Goal: Transaction & Acquisition: Obtain resource

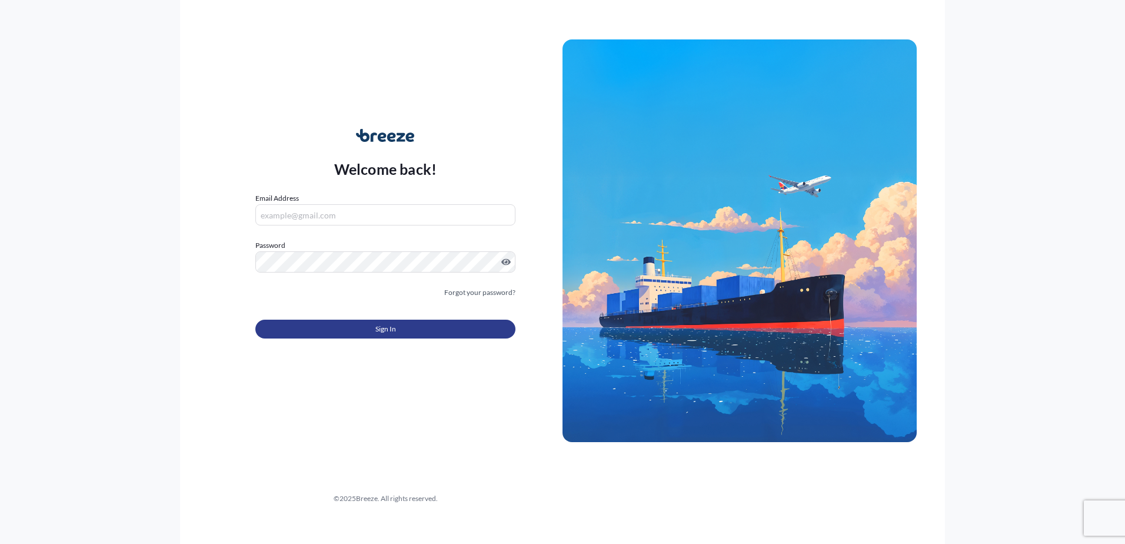
type input "[EMAIL_ADDRESS][DOMAIN_NAME]"
click at [392, 323] on button "Sign In" at bounding box center [385, 329] width 260 height 19
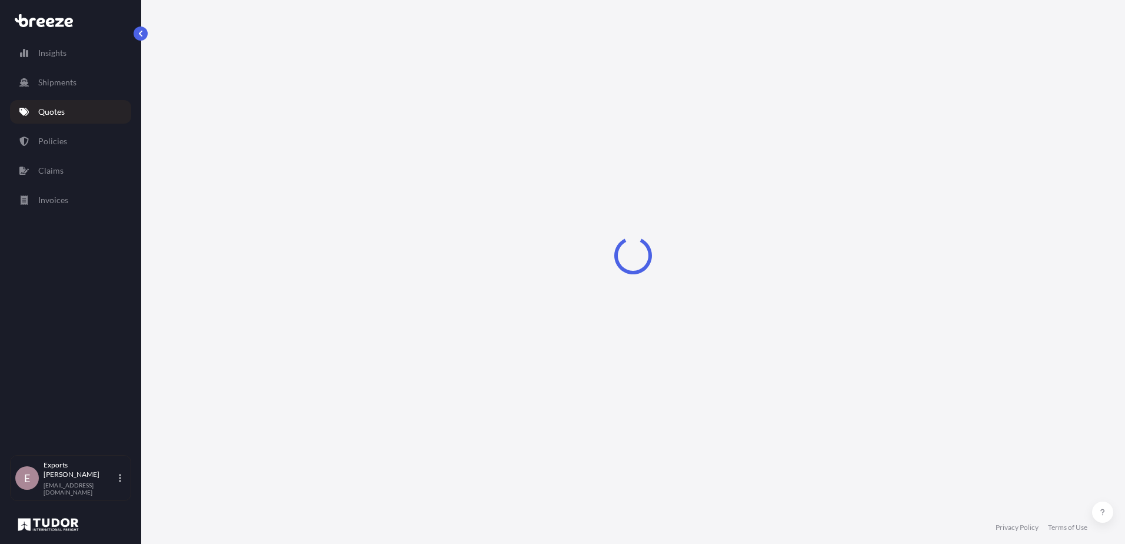
select select "Road"
select select "Sea"
select select "1"
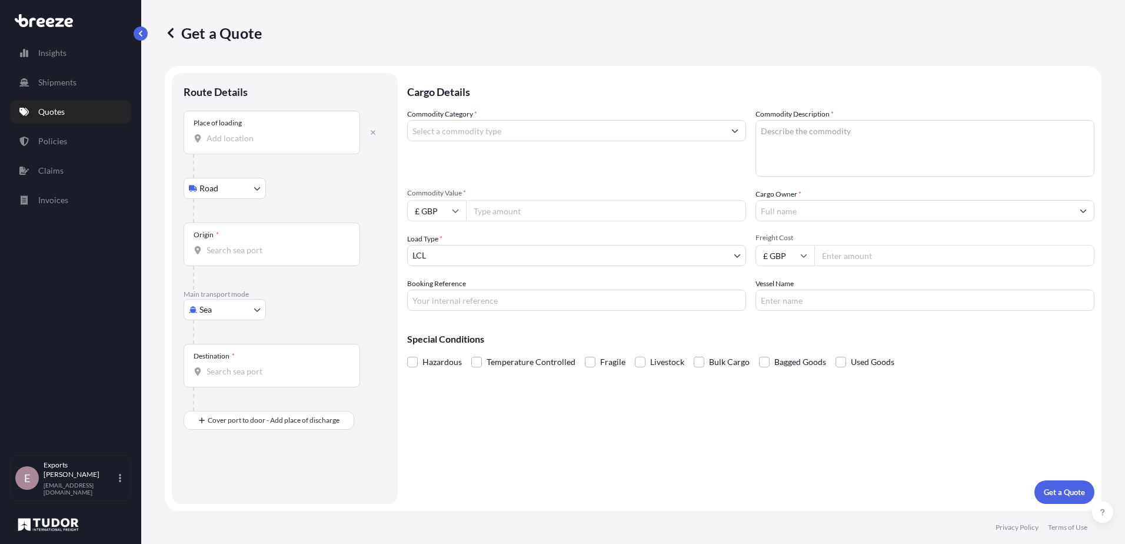
click at [263, 125] on div "Place of loading" at bounding box center [272, 133] width 177 height 44
click at [263, 132] on input "Place of loading" at bounding box center [276, 138] width 139 height 12
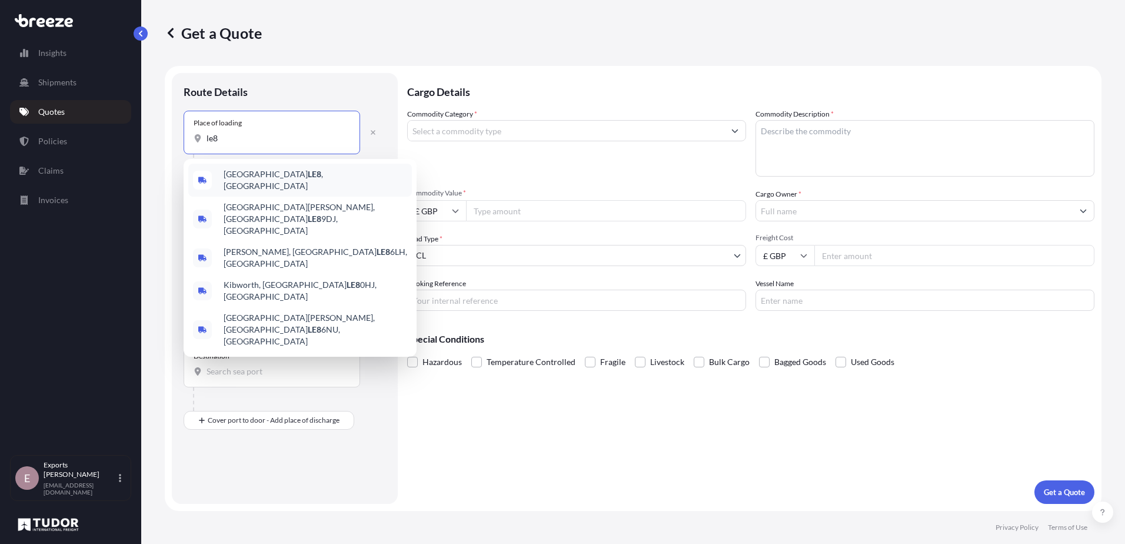
click at [244, 181] on span "Leicester LE8 , [GEOGRAPHIC_DATA]" at bounding box center [316, 180] width 184 height 24
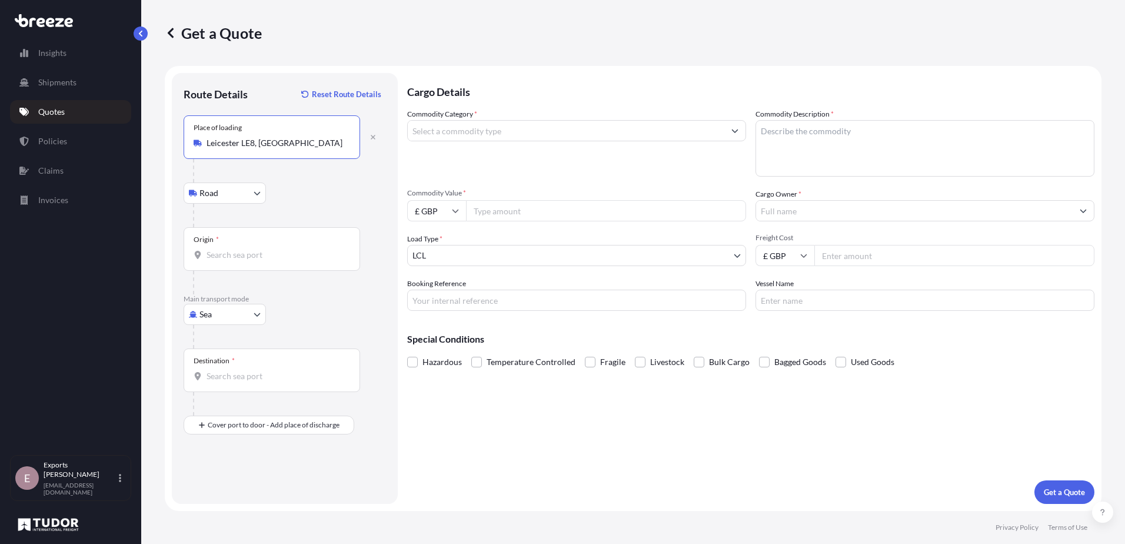
type input "Leicester LE8, [GEOGRAPHIC_DATA]"
click at [234, 258] on input "Origin *" at bounding box center [276, 255] width 139 height 12
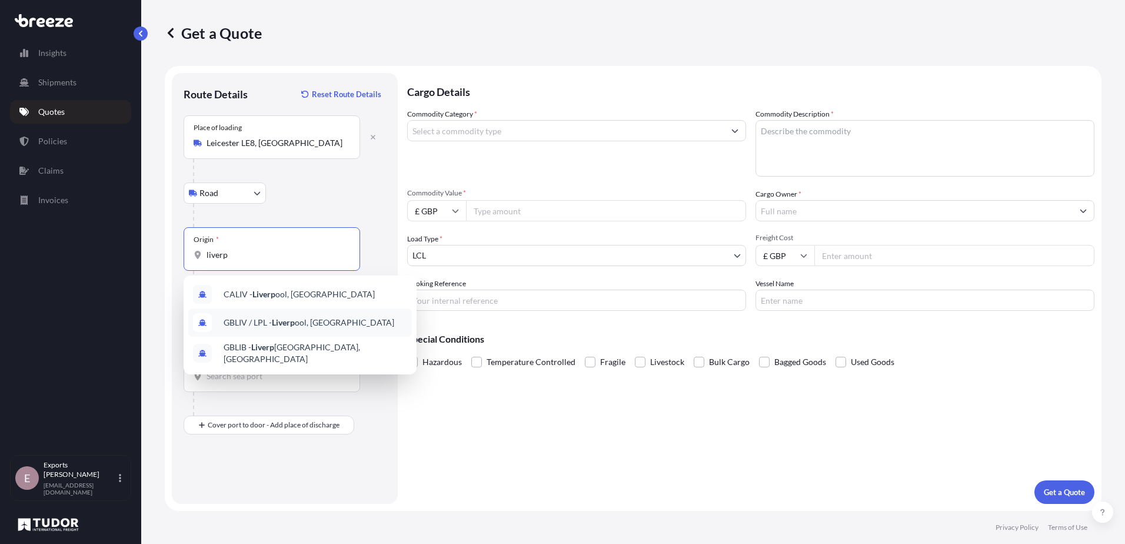
click at [305, 324] on span "GBLIV / LPL - Liverp ool, [GEOGRAPHIC_DATA]" at bounding box center [309, 323] width 171 height 12
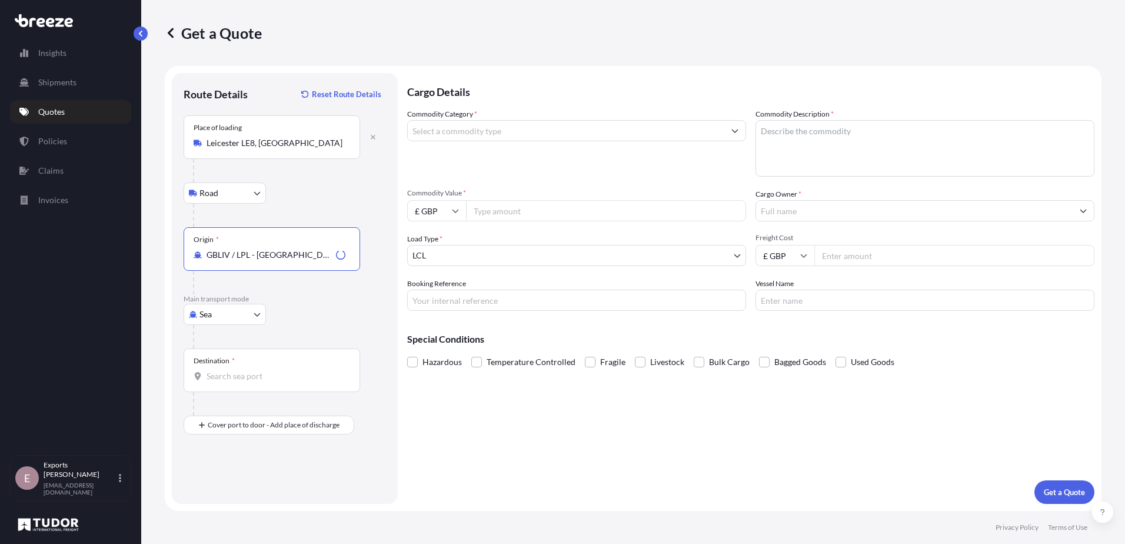
type input "GBLIV / LPL - [GEOGRAPHIC_DATA], [GEOGRAPHIC_DATA]"
click at [254, 367] on div "Destination *" at bounding box center [272, 370] width 177 height 44
click at [254, 370] on input "Destination *" at bounding box center [276, 376] width 139 height 12
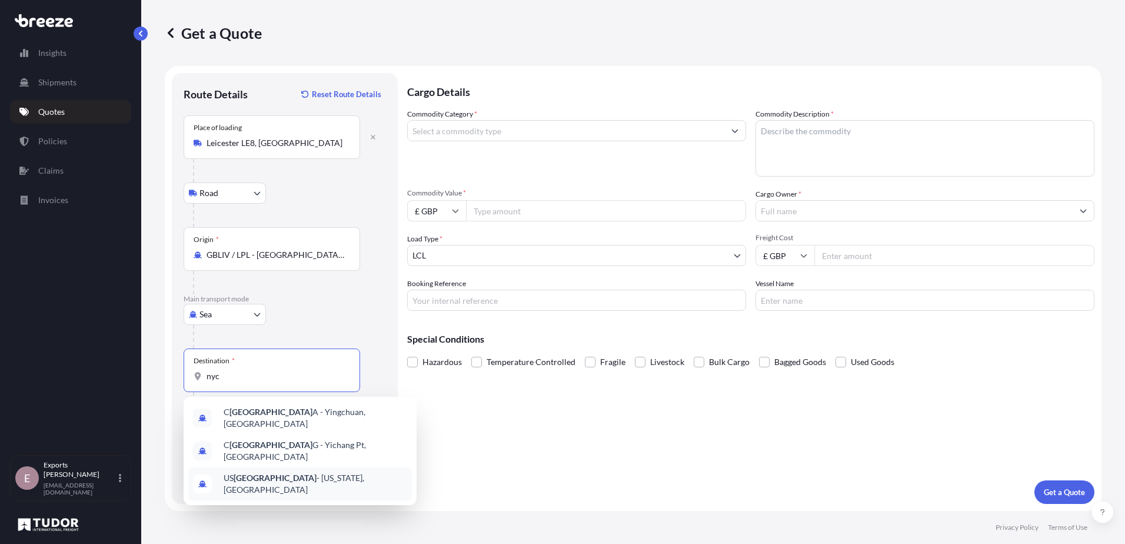
click at [291, 472] on span "US [GEOGRAPHIC_DATA] - [US_STATE], [GEOGRAPHIC_DATA]" at bounding box center [316, 484] width 184 height 24
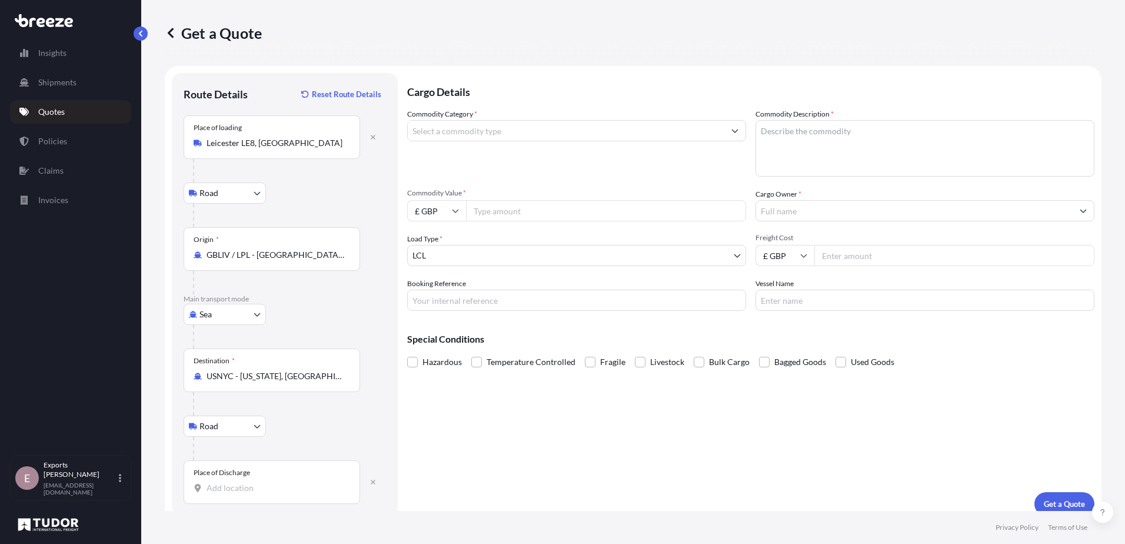
click at [264, 484] on input "Place of Discharge" at bounding box center [276, 488] width 139 height 12
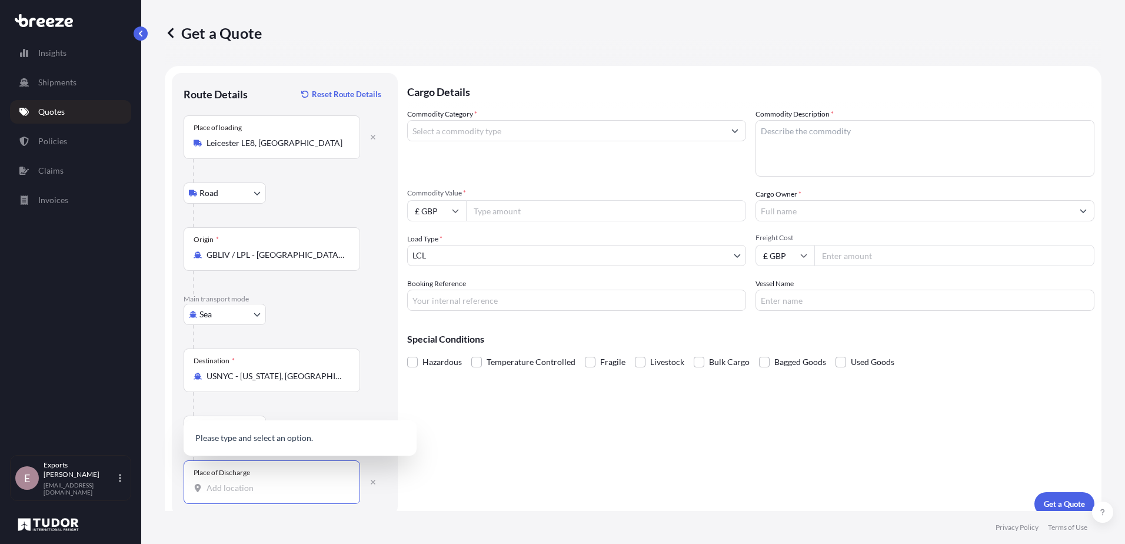
click at [292, 383] on div "Destination * USNYC - [US_STATE], [GEOGRAPHIC_DATA]" at bounding box center [272, 370] width 177 height 44
click at [292, 382] on input "USNYC - [US_STATE], [GEOGRAPHIC_DATA]" at bounding box center [276, 376] width 139 height 12
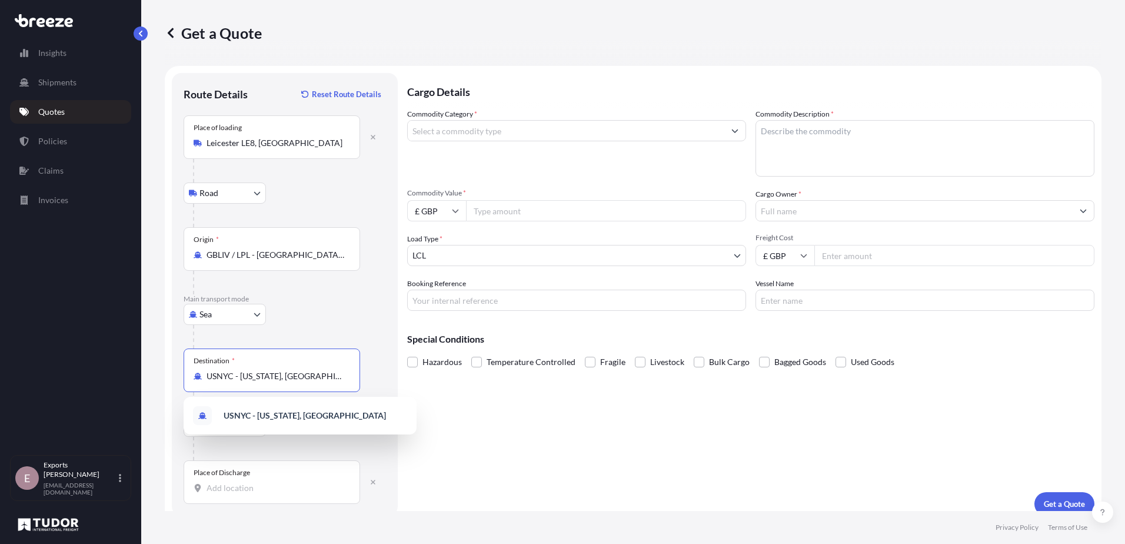
drag, startPoint x: 326, startPoint y: 380, endPoint x: 143, endPoint y: 383, distance: 183.1
click at [143, 383] on div "Get a Quote Route Details Reset Route Details Place of loading [GEOGRAPHIC_DATA…" at bounding box center [633, 255] width 984 height 511
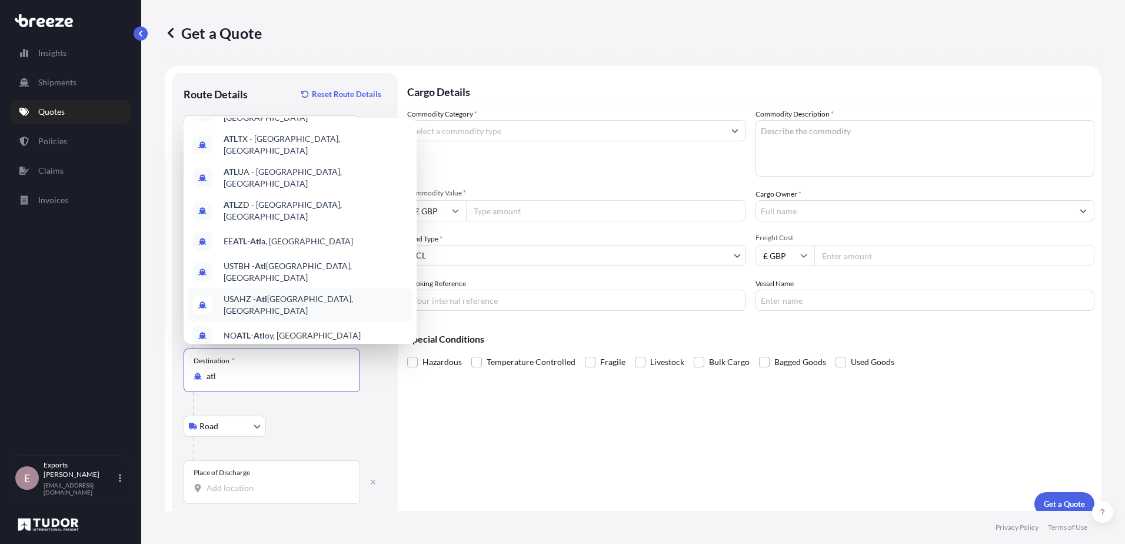
scroll to position [66, 0]
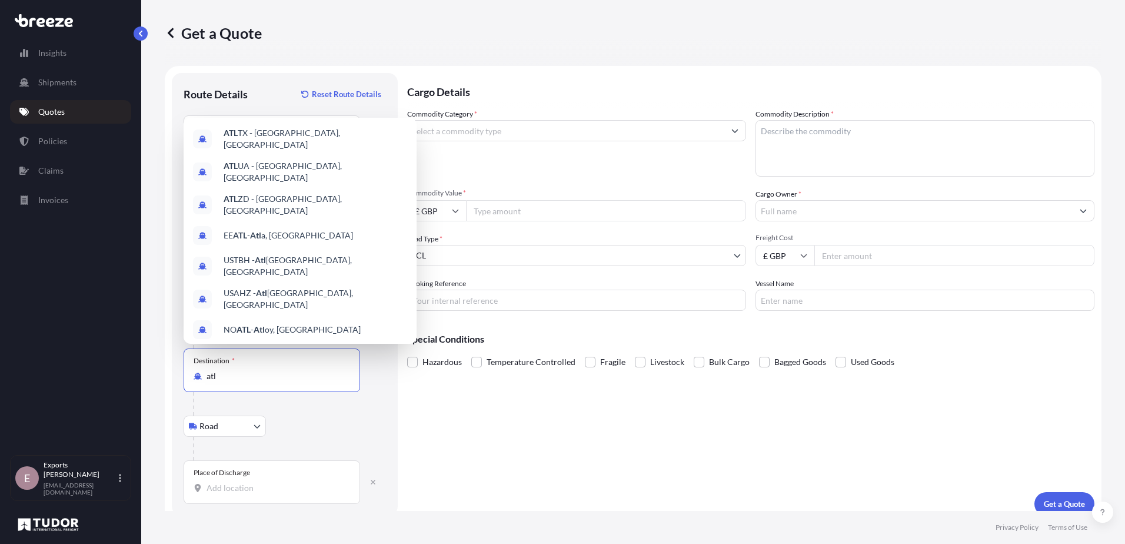
type input "USNYC - [US_STATE], [GEOGRAPHIC_DATA]"
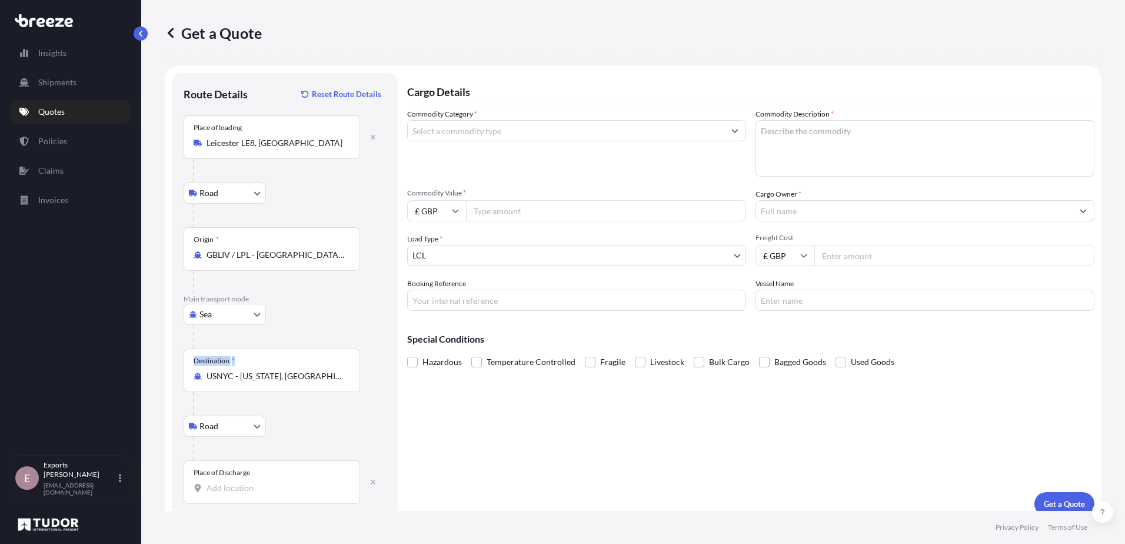
drag, startPoint x: 260, startPoint y: 359, endPoint x: 152, endPoint y: 365, distance: 107.3
click at [152, 365] on div "Get a Quote Route Details Reset Route Details Place of loading [GEOGRAPHIC_DATA…" at bounding box center [633, 255] width 984 height 511
click at [327, 374] on input "USNYC - [US_STATE], [GEOGRAPHIC_DATA]" at bounding box center [269, 376] width 125 height 12
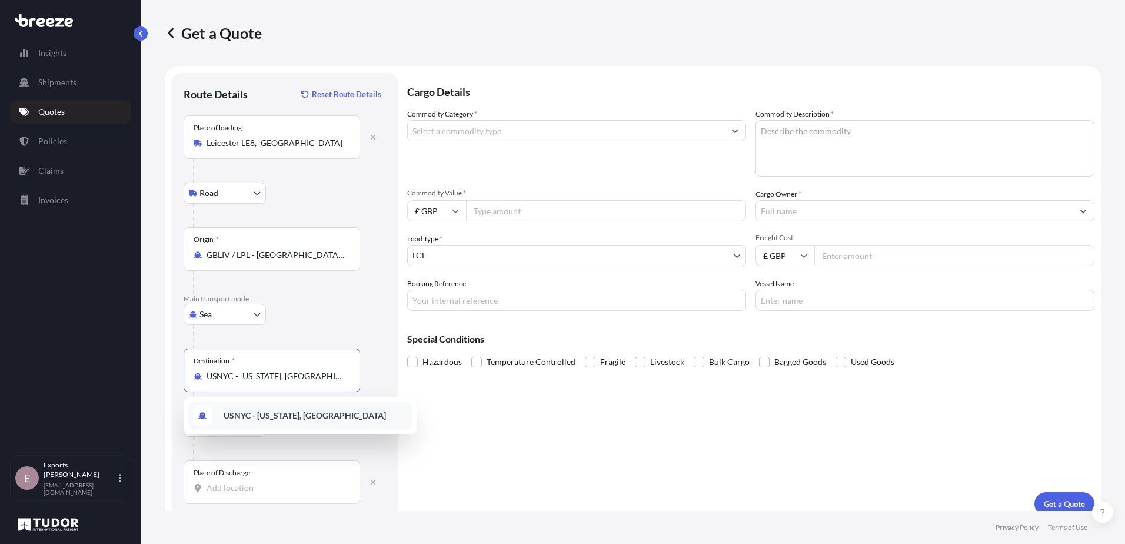
click at [300, 414] on b "USNYC - [US_STATE], [GEOGRAPHIC_DATA]" at bounding box center [305, 415] width 162 height 10
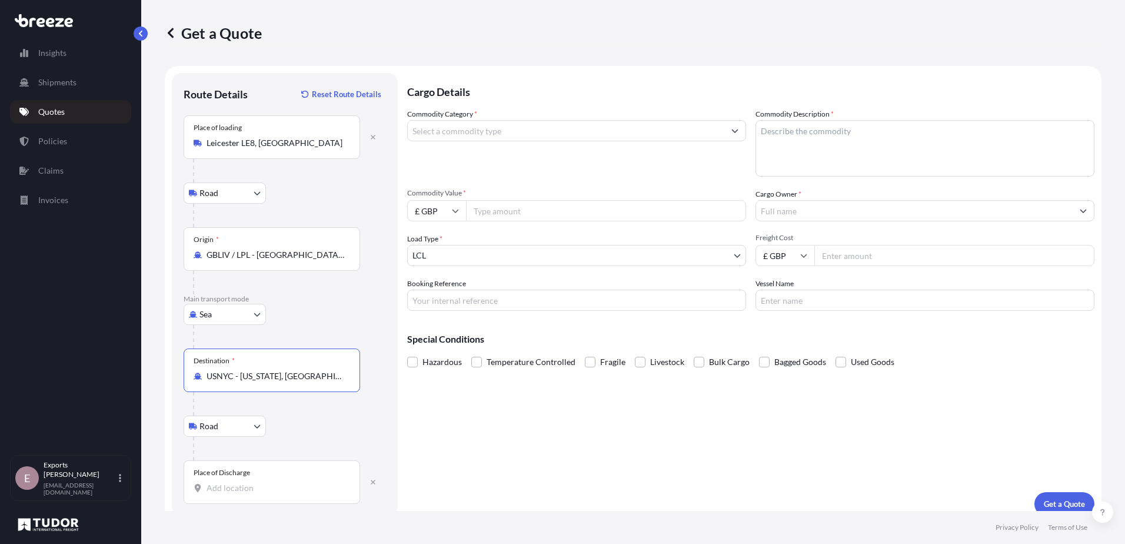
click at [234, 477] on div "Place of Discharge" at bounding box center [272, 482] width 177 height 44
click at [234, 482] on input "Place of Discharge" at bounding box center [276, 488] width 139 height 12
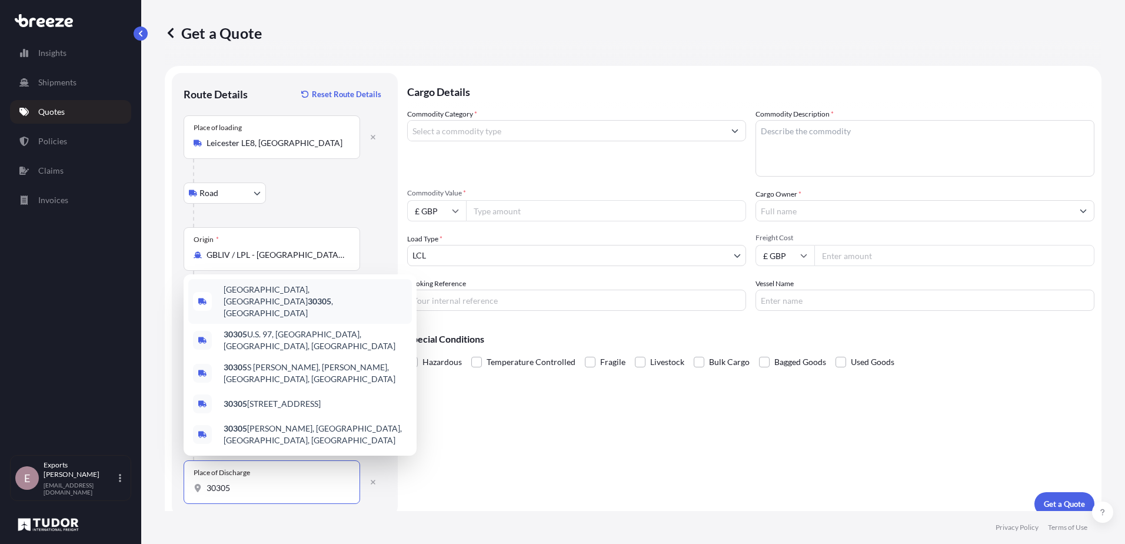
click at [307, 316] on span "[GEOGRAPHIC_DATA] , [GEOGRAPHIC_DATA]" at bounding box center [316, 301] width 184 height 35
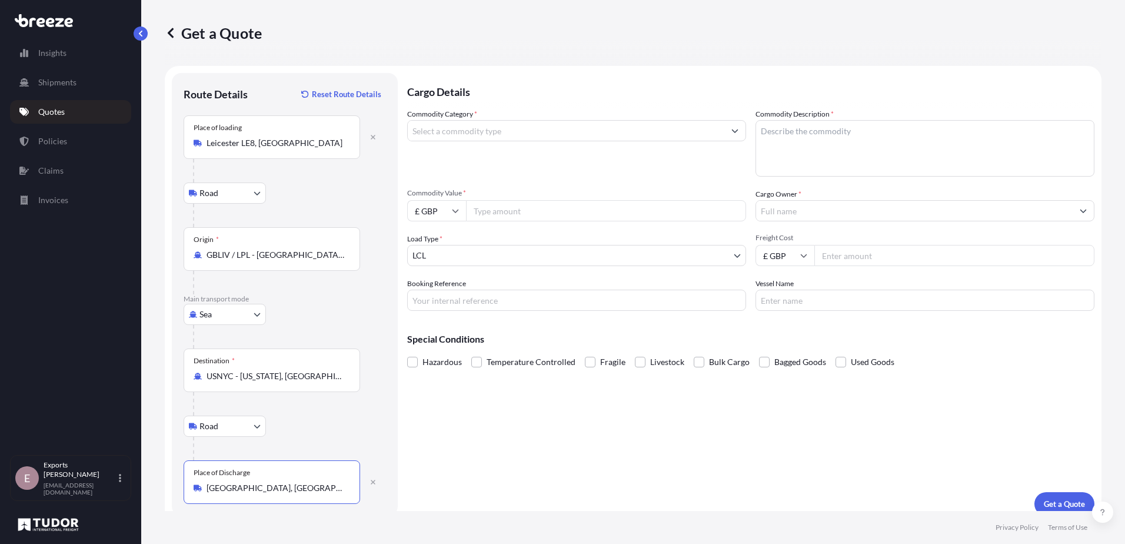
type input "[GEOGRAPHIC_DATA], [GEOGRAPHIC_DATA]"
click at [533, 124] on input "Commodity Category *" at bounding box center [566, 130] width 317 height 21
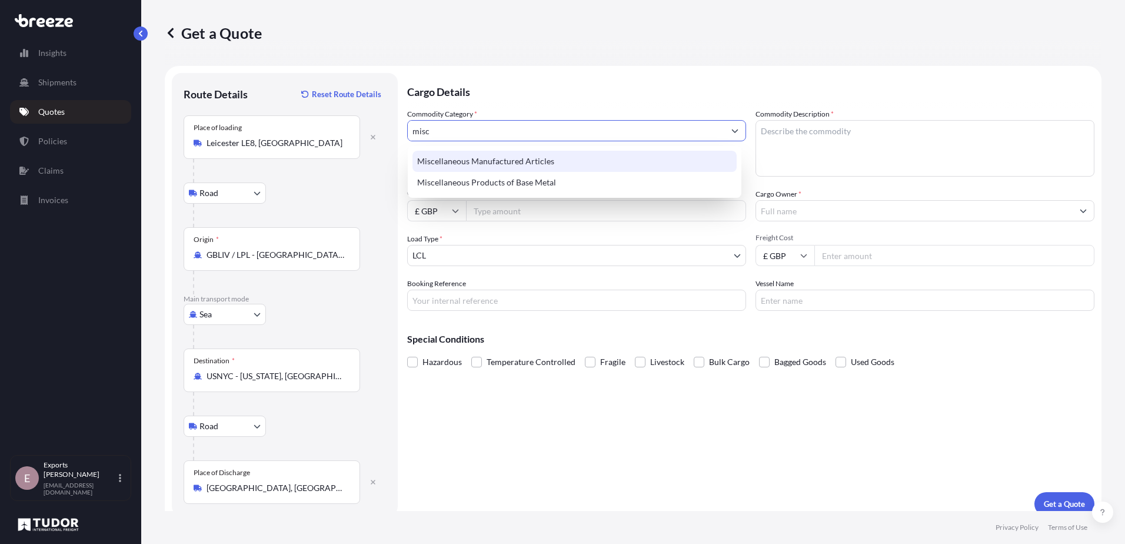
click at [546, 166] on div "Miscellaneous Manufactured Articles" at bounding box center [575, 161] width 324 height 21
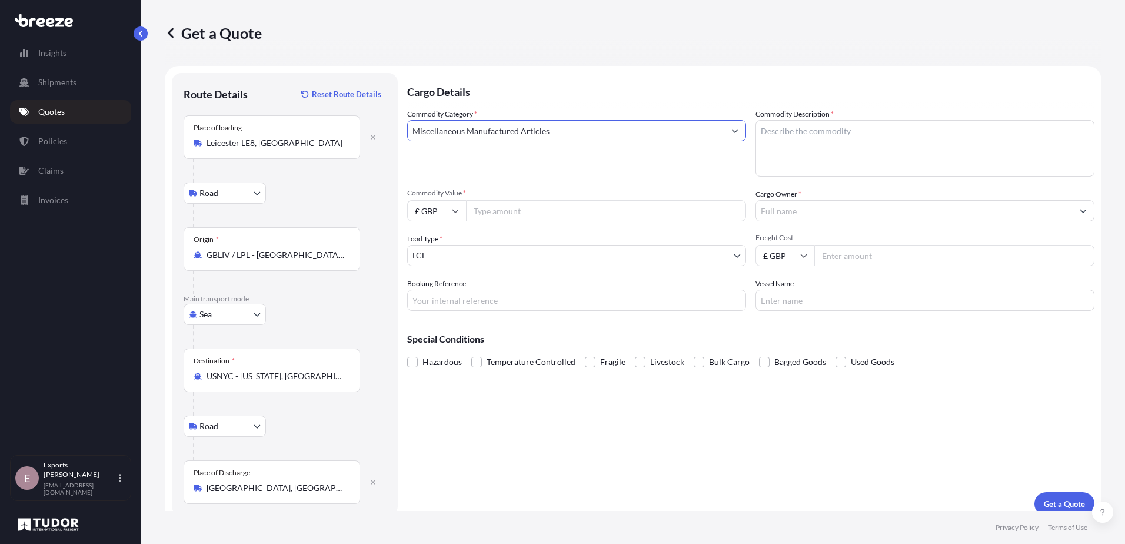
type input "Miscellaneous Manufactured Articles"
click at [811, 133] on textarea "Commodity Description *" at bounding box center [925, 148] width 339 height 57
type textarea "trolleys"
click at [556, 220] on input "Commodity Value *" at bounding box center [606, 210] width 280 height 21
type input "17744"
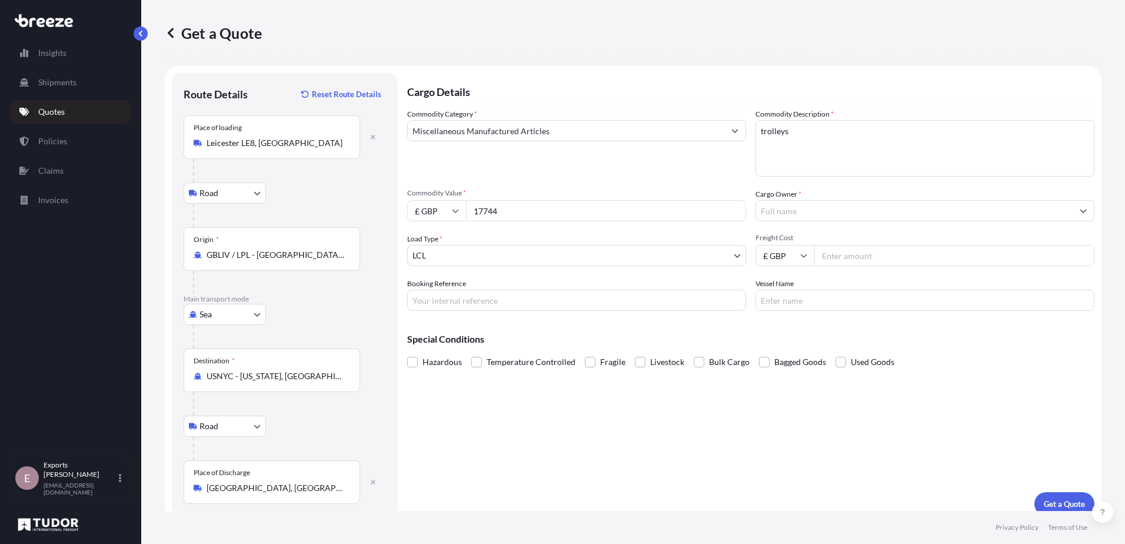
click at [910, 208] on input "Cargo Owner *" at bounding box center [914, 210] width 317 height 21
type input "euroservice"
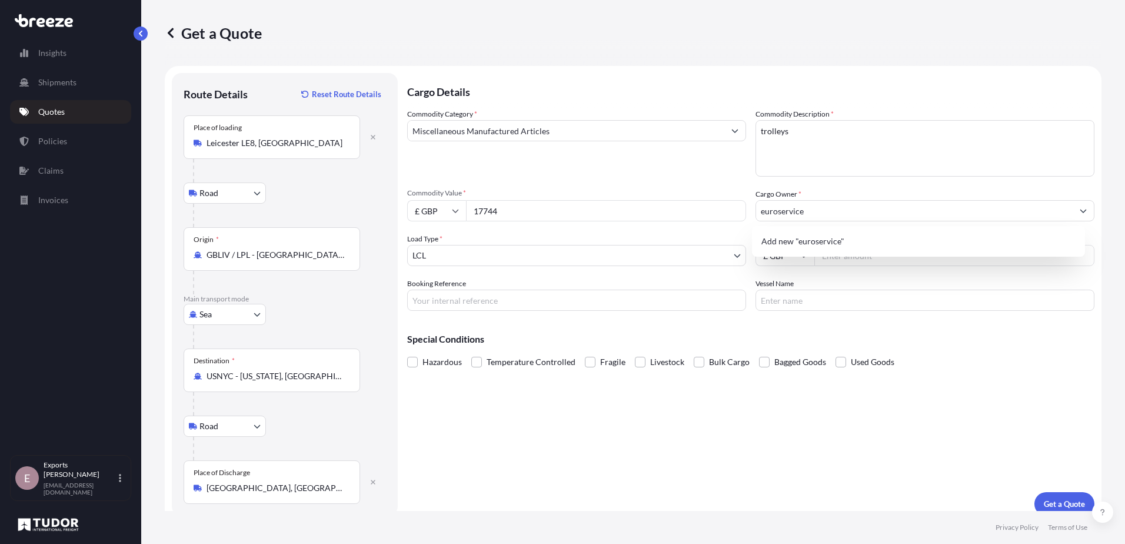
click at [732, 281] on div "Booking Reference" at bounding box center [576, 294] width 339 height 33
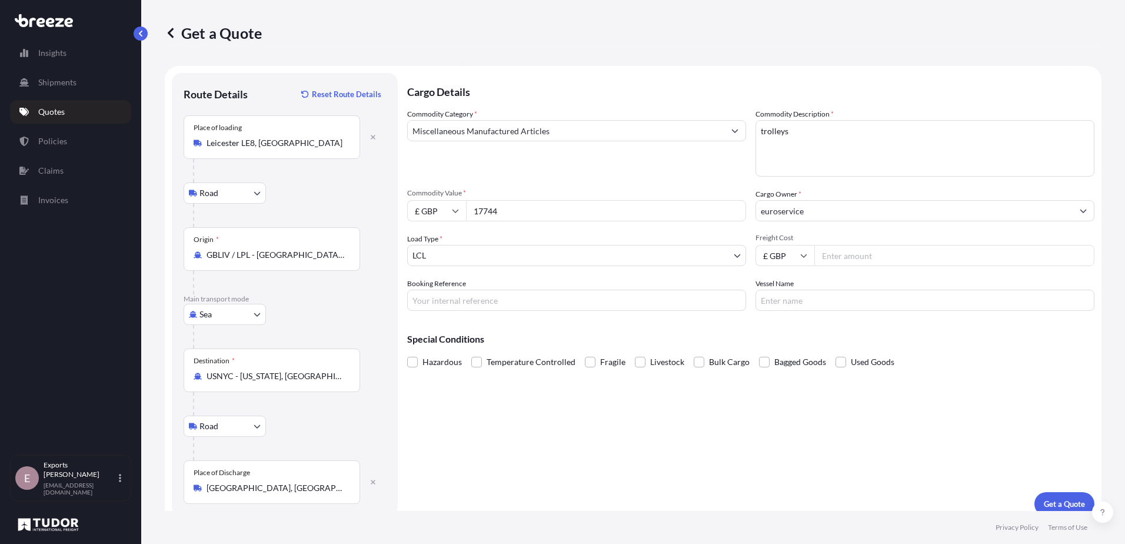
click at [856, 255] on input "Freight Cost" at bounding box center [955, 255] width 280 height 21
type input "2045"
click at [556, 307] on input "Booking Reference" at bounding box center [576, 300] width 339 height 21
type input "177478"
click at [799, 299] on input "Vessel Name" at bounding box center [925, 300] width 339 height 21
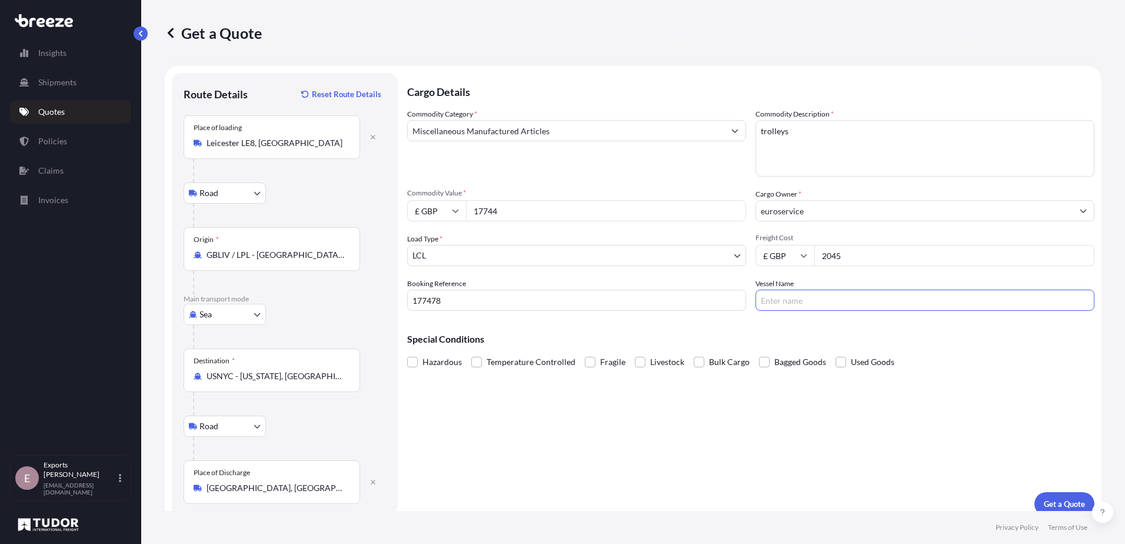
click at [676, 460] on div "Cargo Details Commodity Category * Miscellaneous Manufactured Articles Commodit…" at bounding box center [750, 294] width 687 height 443
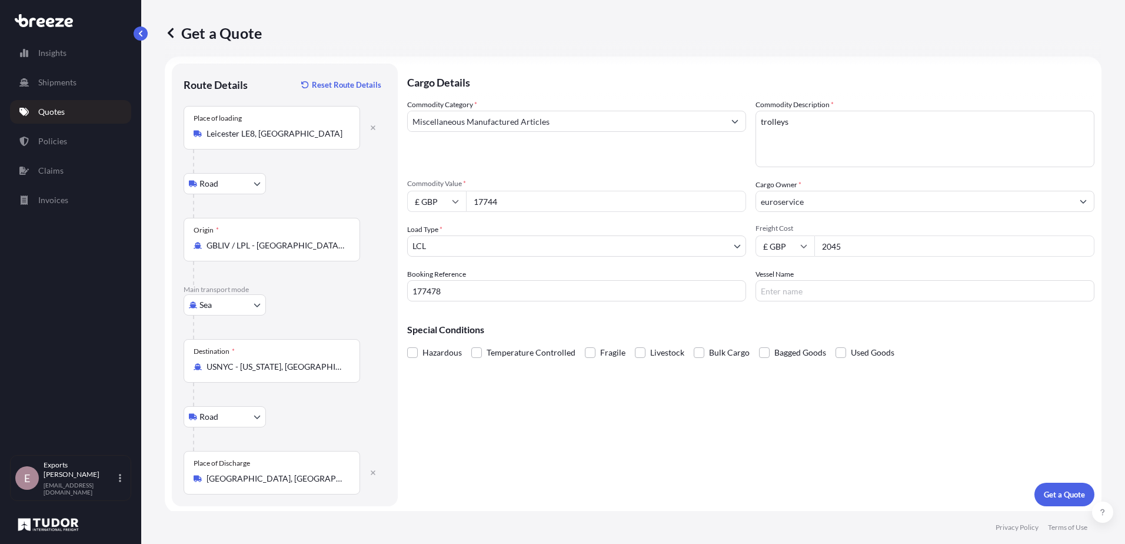
scroll to position [12, 0]
click at [1044, 494] on p "Get a Quote" at bounding box center [1064, 492] width 41 height 12
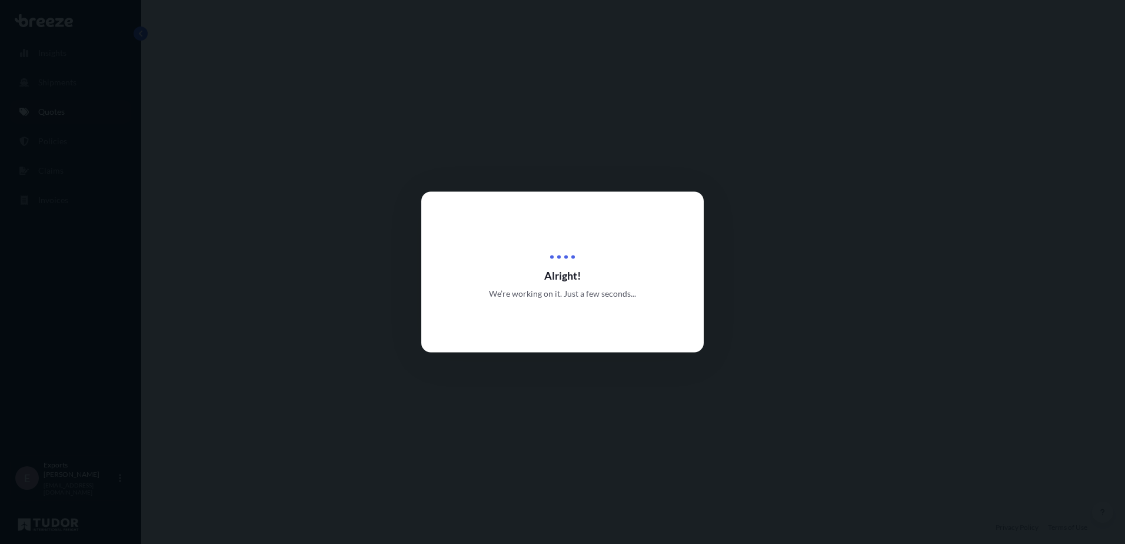
select select "Road"
select select "Sea"
select select "Road"
select select "1"
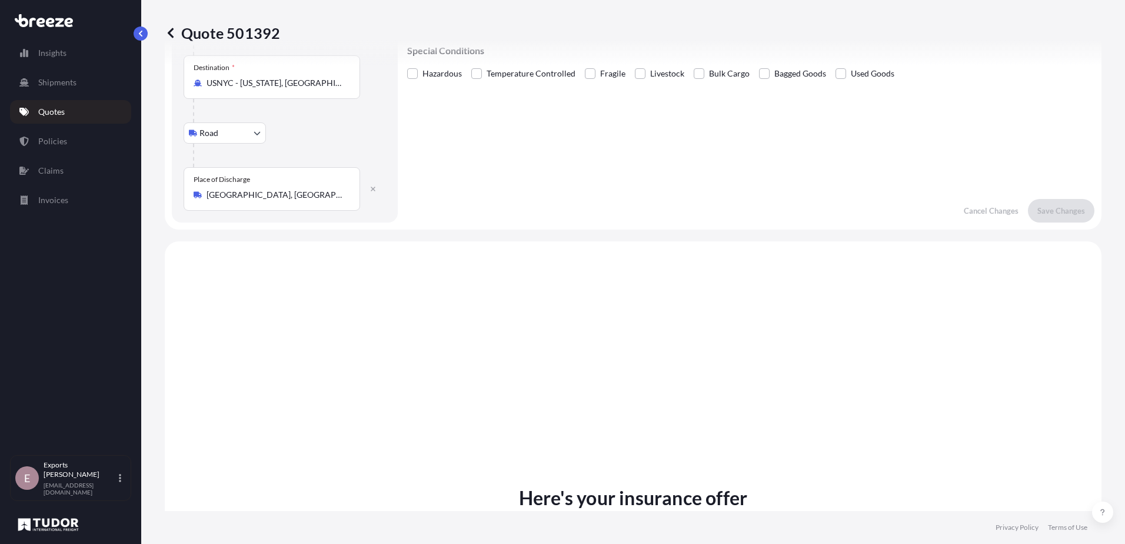
scroll to position [471, 0]
